Goal: Task Accomplishment & Management: Use online tool/utility

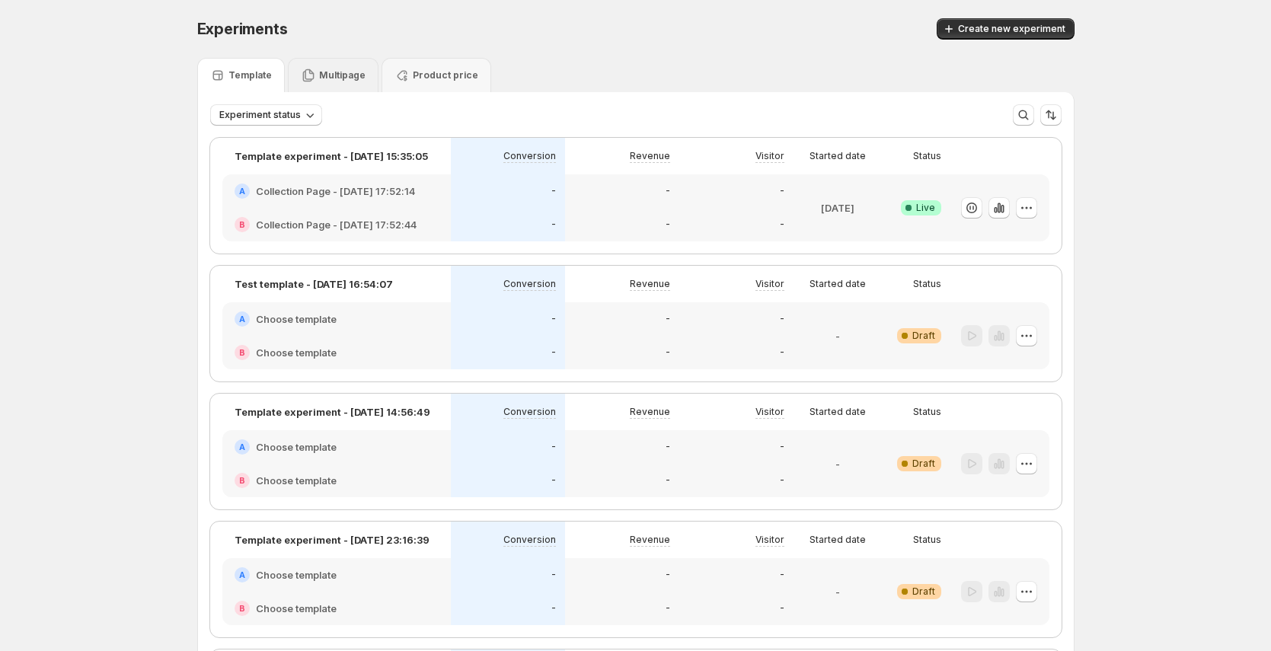
click at [363, 78] on p "Multipage" at bounding box center [342, 75] width 46 height 12
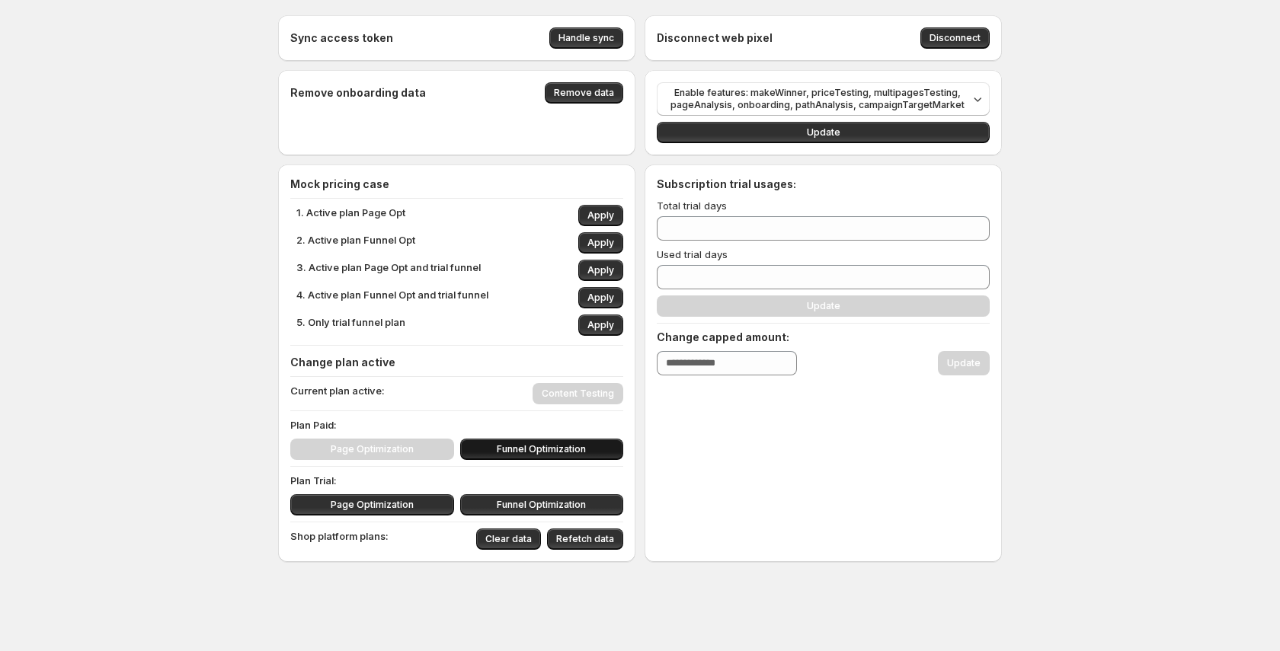
click at [561, 449] on span "Funnel Optimization" at bounding box center [541, 449] width 89 height 12
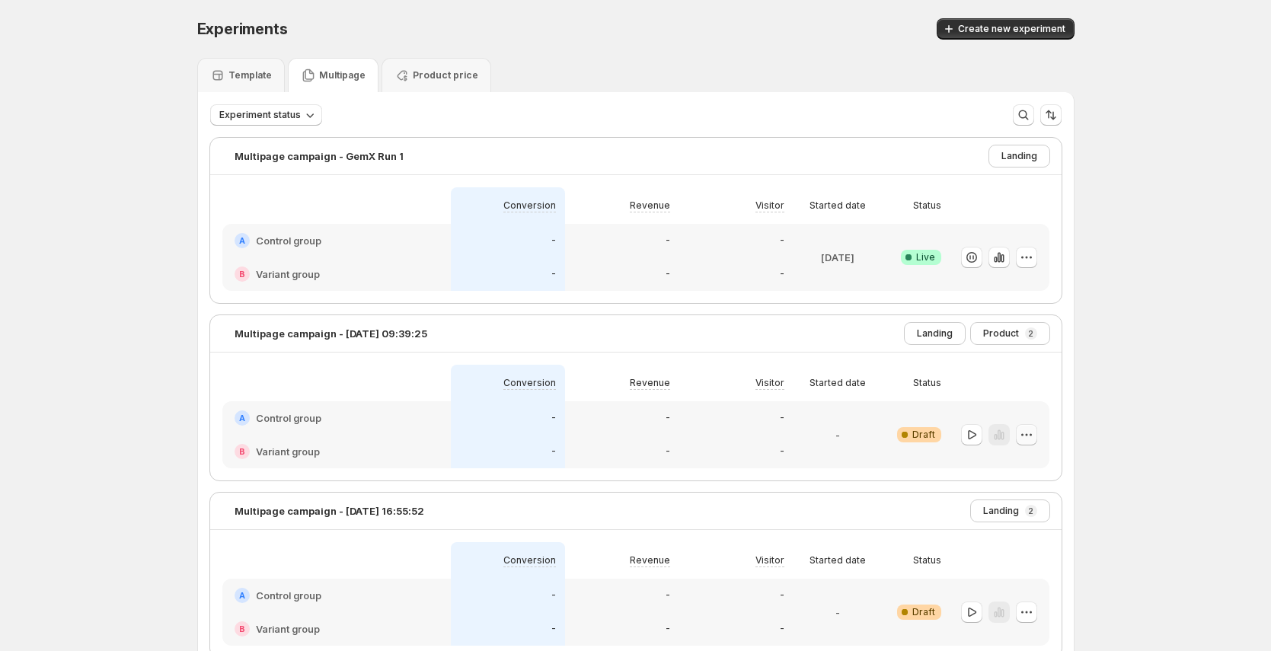
click at [1035, 444] on button "button" at bounding box center [1026, 434] width 21 height 21
click at [1036, 462] on span "Edit" at bounding box center [1041, 466] width 74 height 15
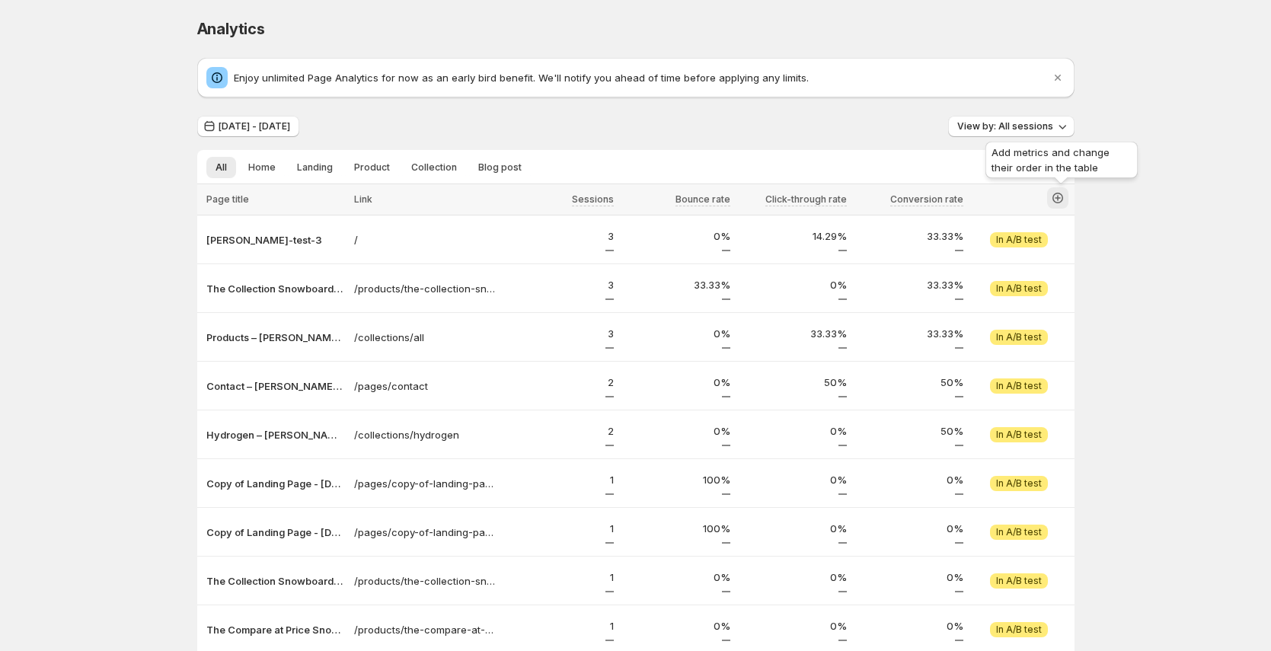
click at [1061, 197] on icon "button" at bounding box center [1058, 198] width 6 height 6
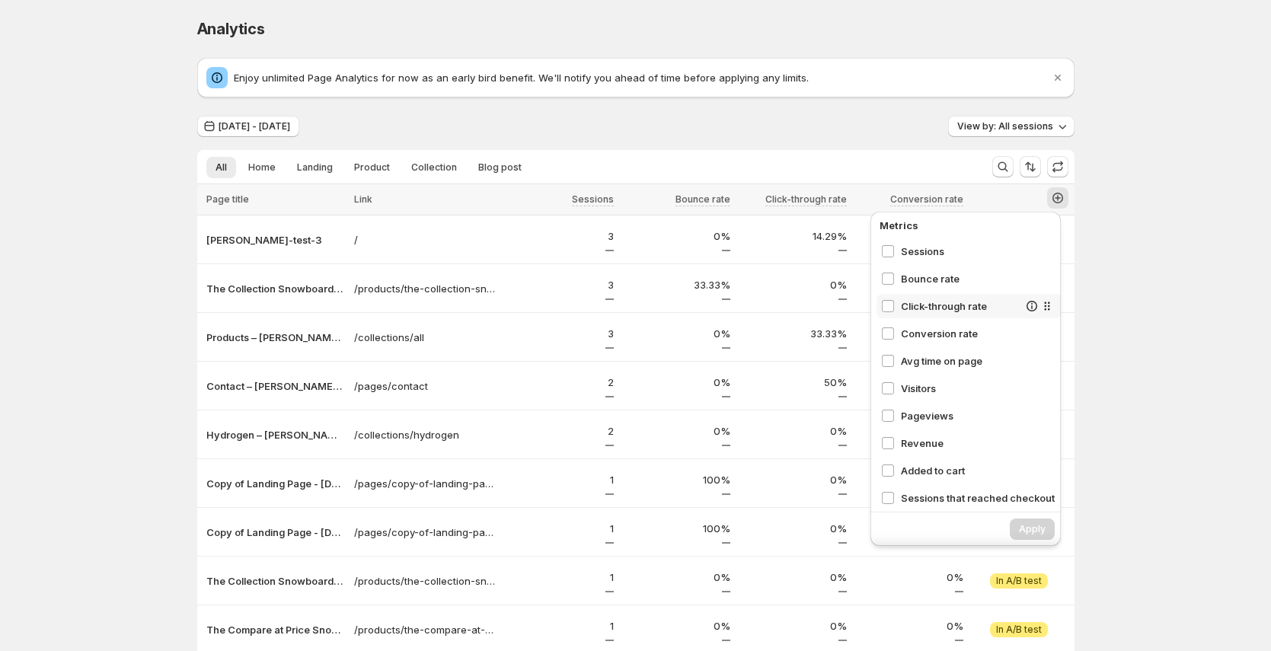
click at [929, 280] on span "Bounce rate" at bounding box center [978, 278] width 154 height 15
click at [927, 252] on span "Sessions" at bounding box center [959, 251] width 117 height 15
click at [932, 308] on span "Click-through rate" at bounding box center [959, 306] width 117 height 15
click at [933, 328] on span "Conversion rate" at bounding box center [978, 333] width 154 height 15
click at [1035, 526] on span "Apply" at bounding box center [1032, 529] width 27 height 12
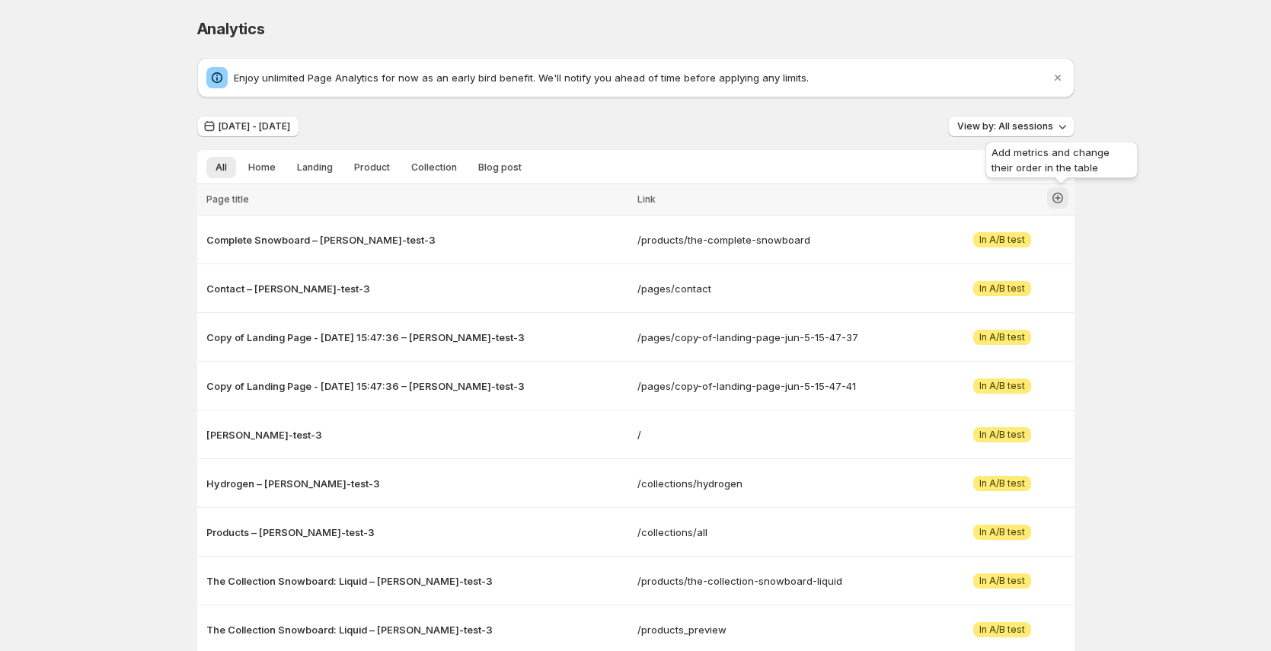
click at [1066, 205] on icon "button" at bounding box center [1057, 197] width 15 height 15
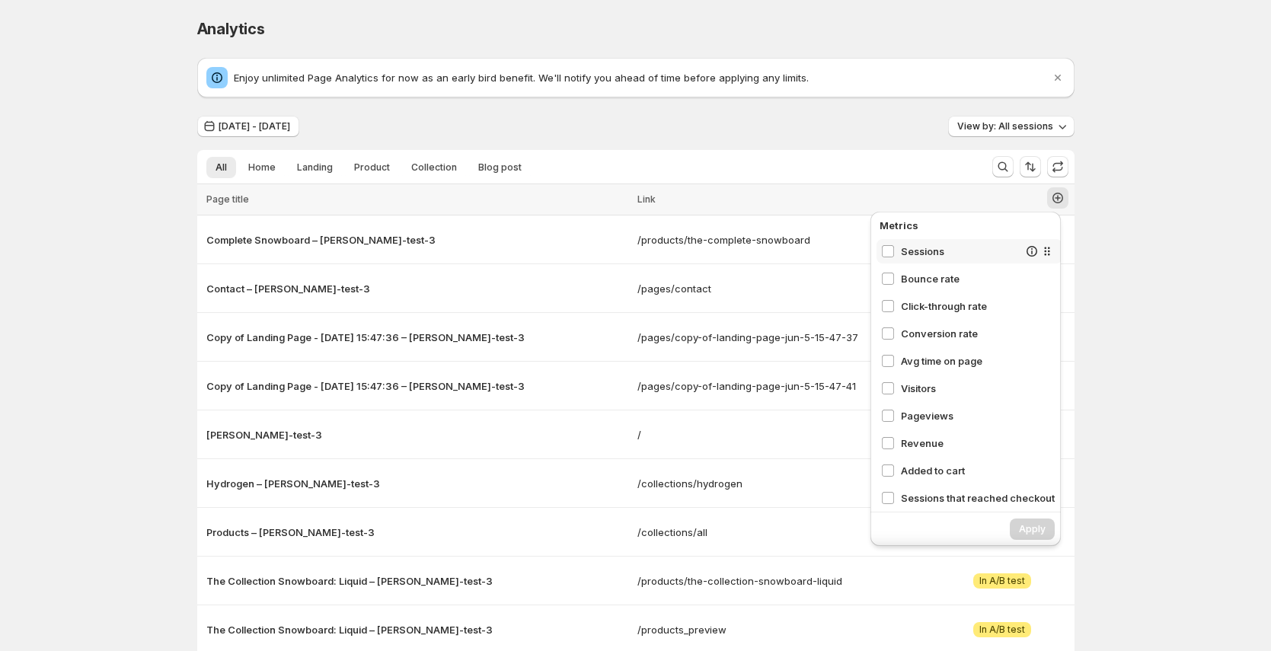
click at [975, 256] on span "Sessions" at bounding box center [959, 251] width 117 height 15
click at [1030, 532] on span "Apply" at bounding box center [1032, 529] width 27 height 12
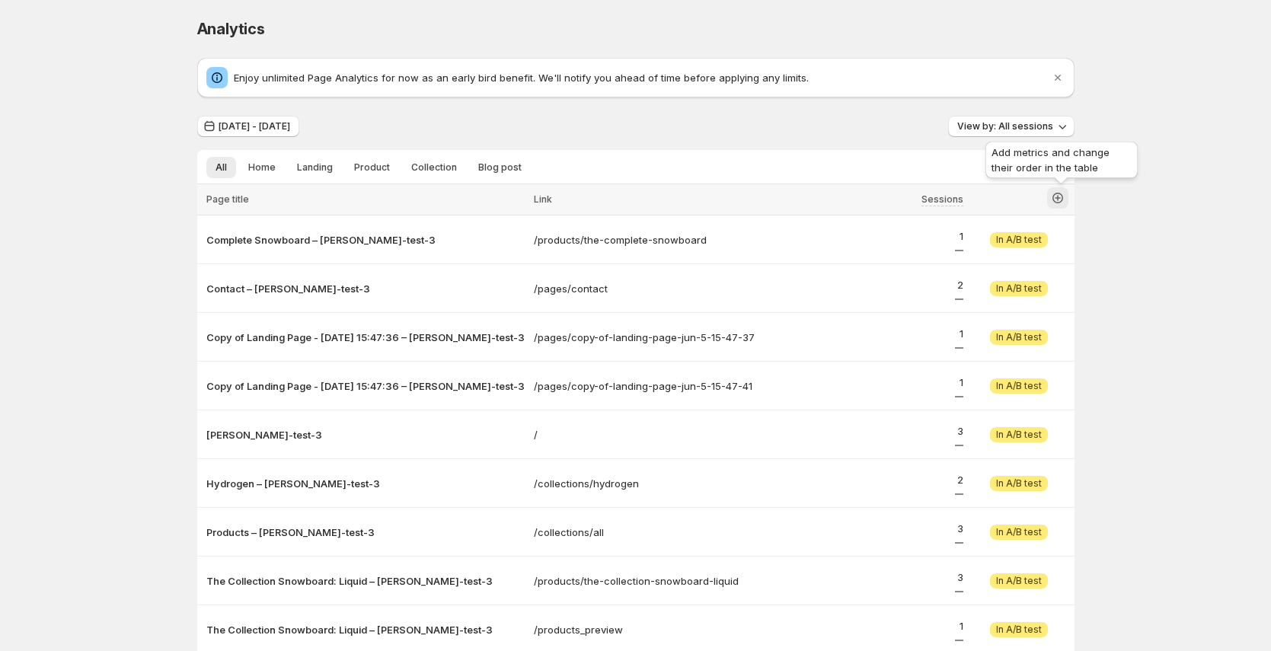
click at [1063, 203] on icon "button" at bounding box center [1057, 197] width 15 height 15
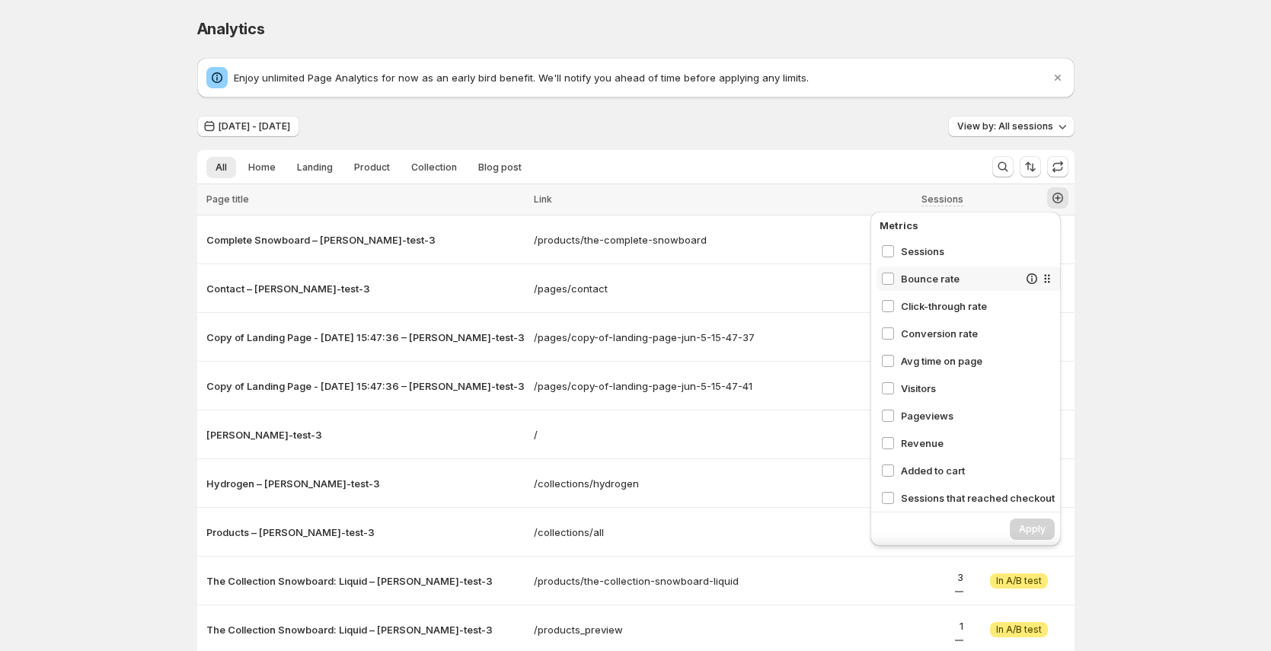
click at [954, 281] on span "Bounce rate" at bounding box center [959, 278] width 117 height 15
click at [954, 309] on span "Click-through rate" at bounding box center [959, 306] width 117 height 15
click at [1038, 522] on button "Apply" at bounding box center [1032, 529] width 45 height 21
